Goal: Task Accomplishment & Management: Use online tool/utility

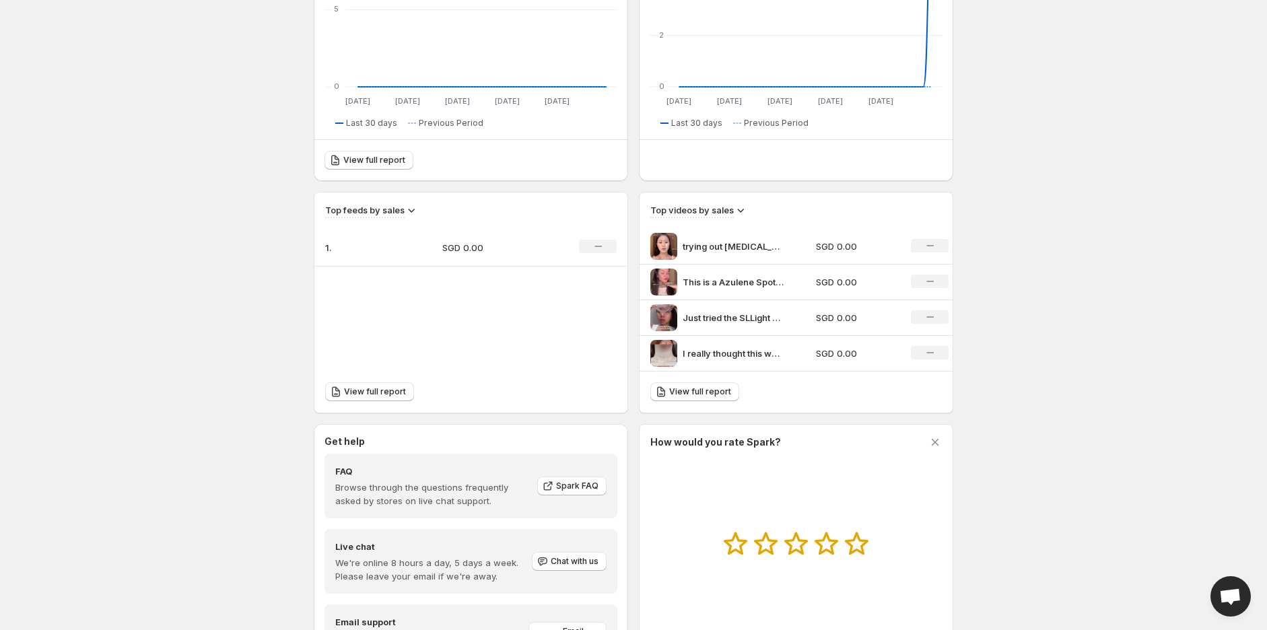
scroll to position [364, 0]
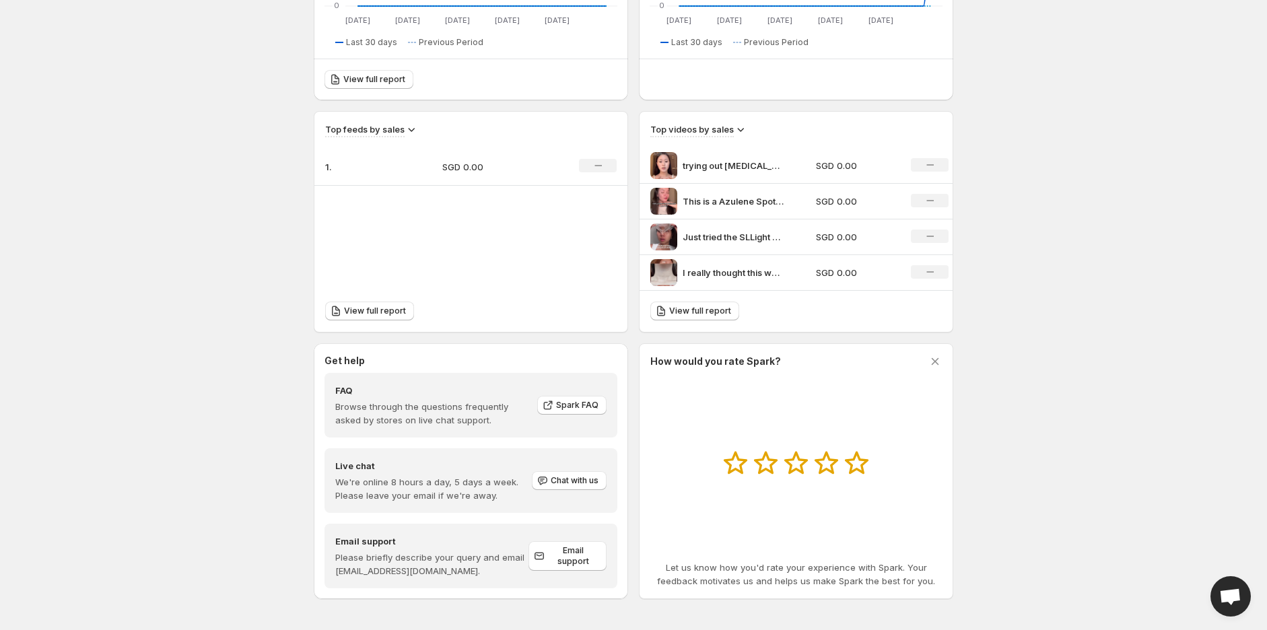
click at [412, 166] on td "1." at bounding box center [372, 167] width 117 height 38
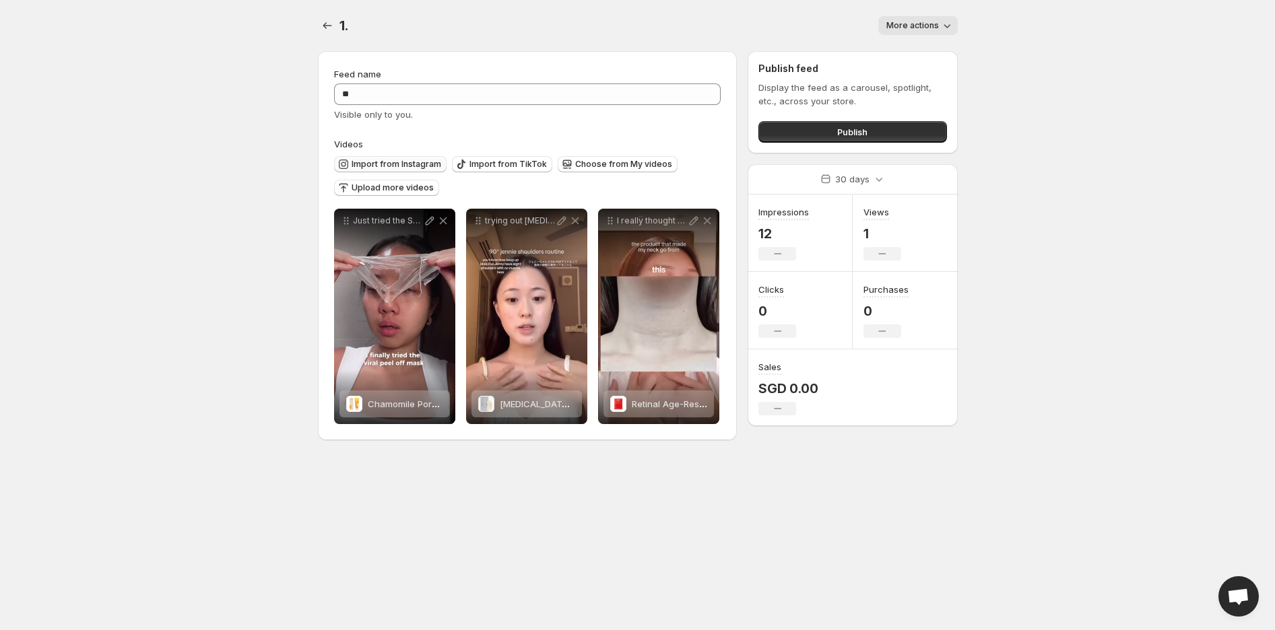
click at [406, 164] on span "Import from Instagram" at bounding box center [397, 164] width 90 height 11
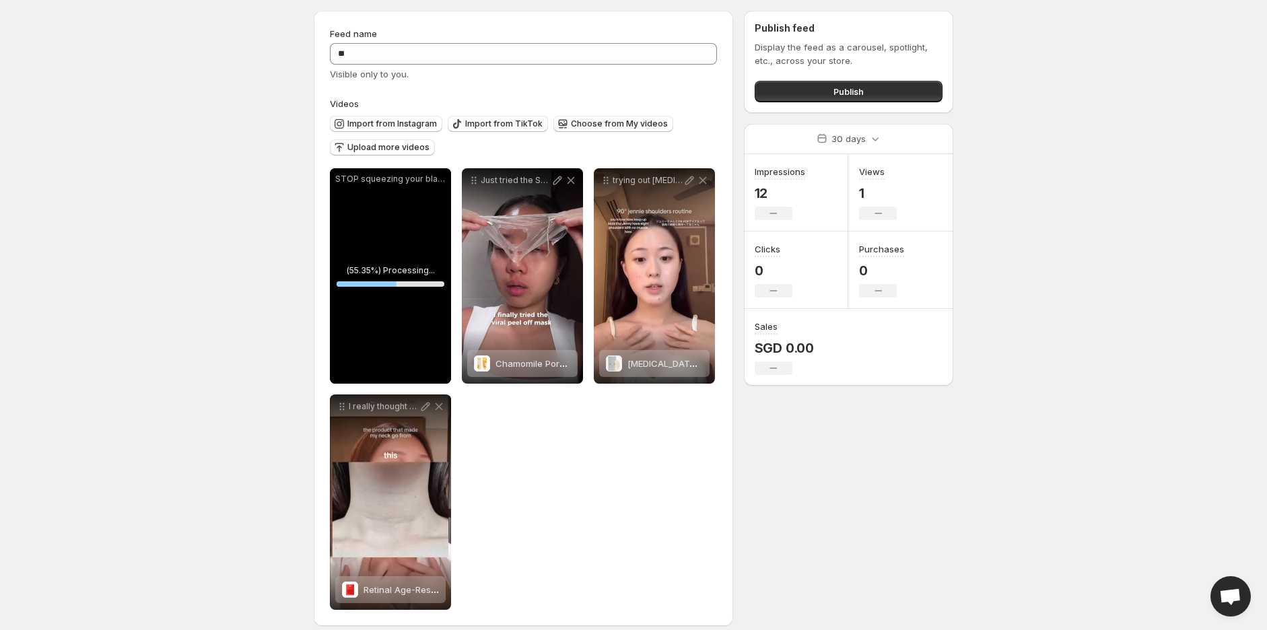
scroll to position [52, 0]
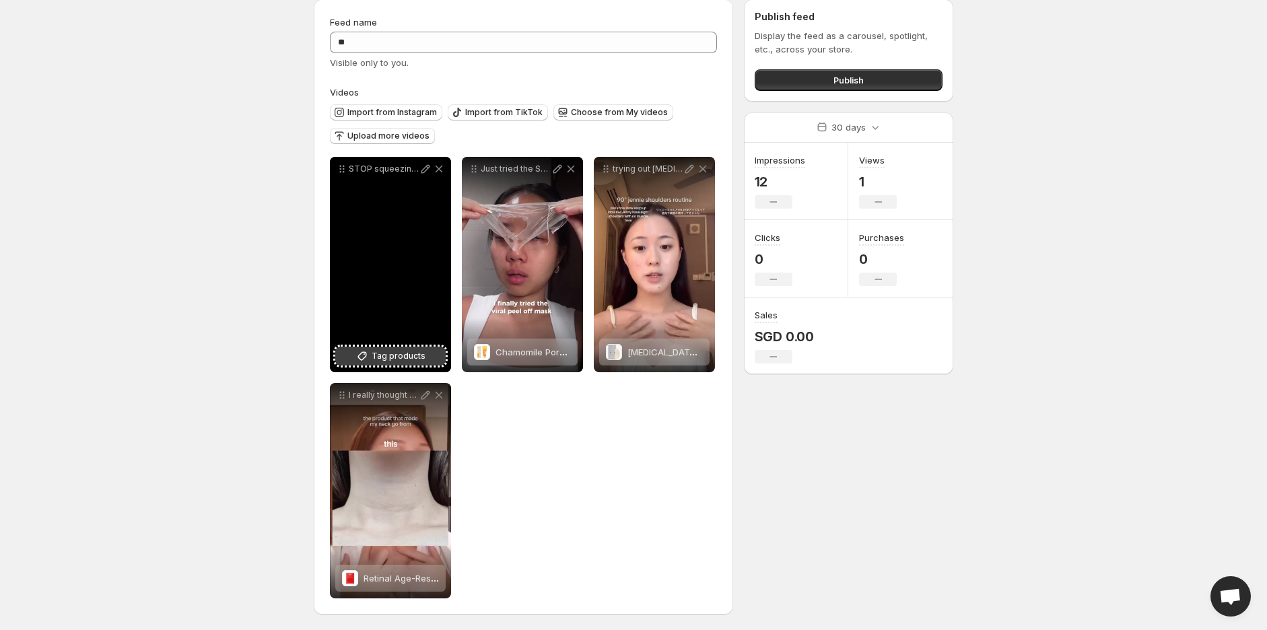
click at [408, 352] on span "Tag products" at bounding box center [399, 356] width 54 height 13
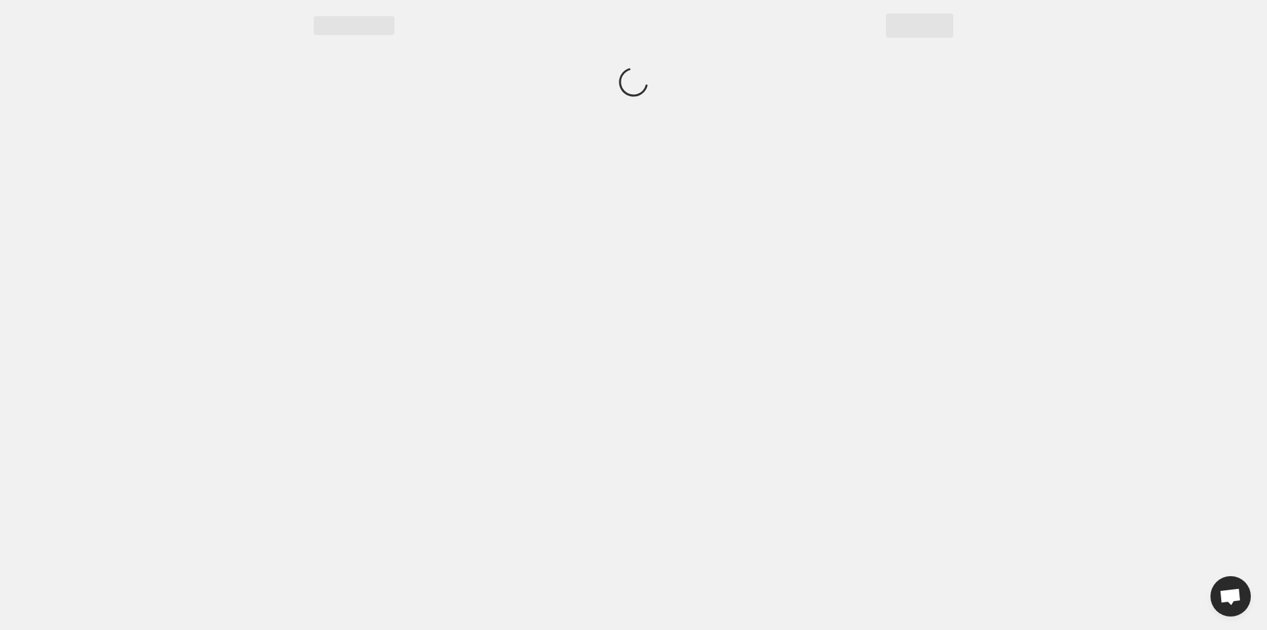
scroll to position [0, 0]
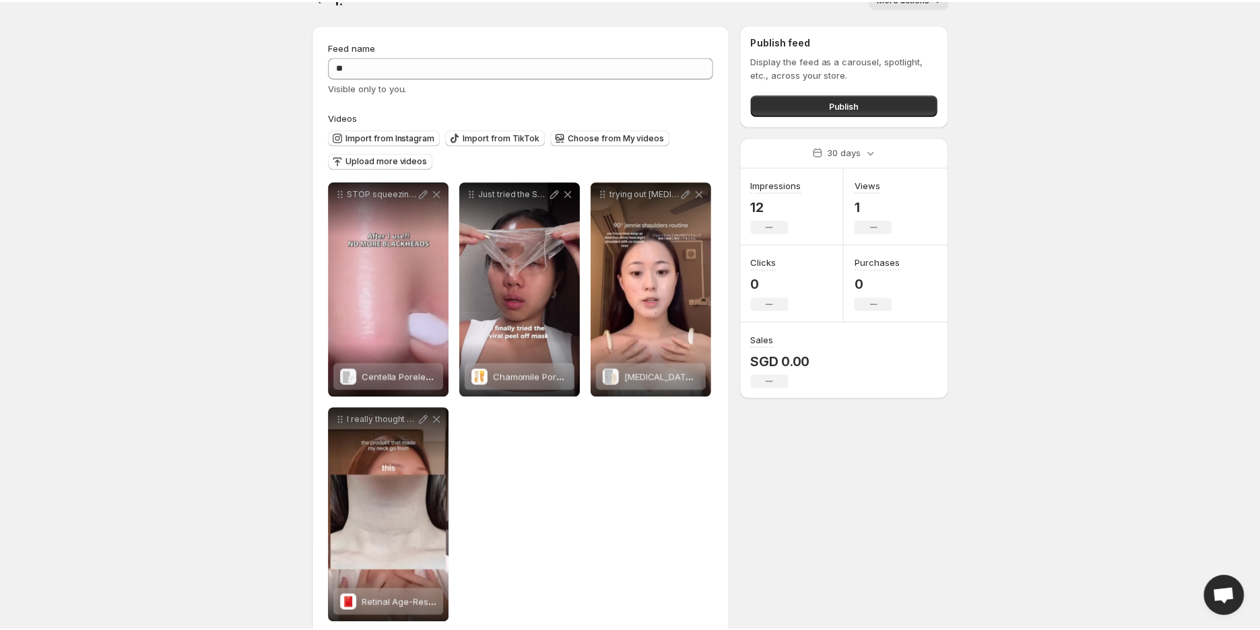
scroll to position [52, 0]
